Goal: Navigation & Orientation: Find specific page/section

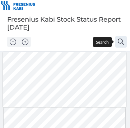
click at [119, 42] on img "Search" at bounding box center [121, 41] width 6 height 6
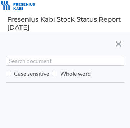
click at [119, 42] on div "Case sensitive Whole word" at bounding box center [65, 79] width 130 height 95
click at [119, 42] on button at bounding box center [118, 44] width 9 height 9
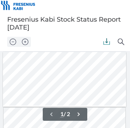
scroll to position [14, 0]
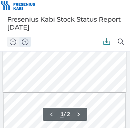
click at [27, 40] on img "Zoom in" at bounding box center [25, 41] width 6 height 6
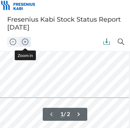
click at [27, 40] on img "Zoom in" at bounding box center [25, 41] width 6 height 6
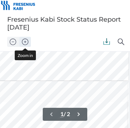
click at [27, 40] on img "Zoom in" at bounding box center [25, 41] width 6 height 6
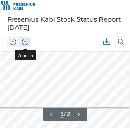
click at [27, 40] on img "Zoom in" at bounding box center [25, 41] width 6 height 6
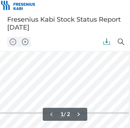
scroll to position [82, 20]
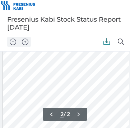
scroll to position [174, 0]
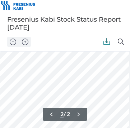
scroll to position [145, 114]
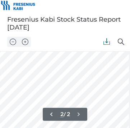
type input "1"
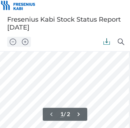
scroll to position [30, 0]
